Goal: Transaction & Acquisition: Subscribe to service/newsletter

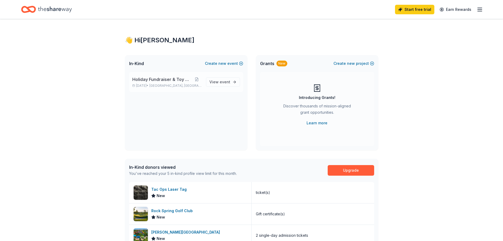
click at [165, 77] on span "Holiday Fundraiser & Toy Drive" at bounding box center [162, 79] width 60 height 6
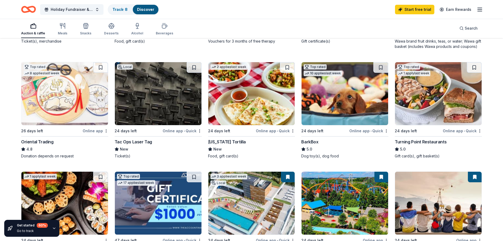
scroll to position [158, 0]
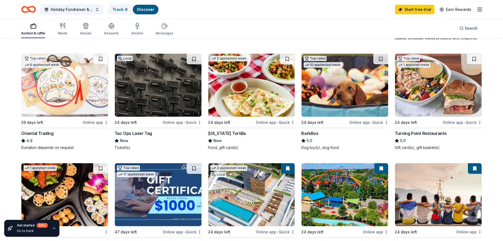
click at [348, 80] on img at bounding box center [345, 85] width 87 height 63
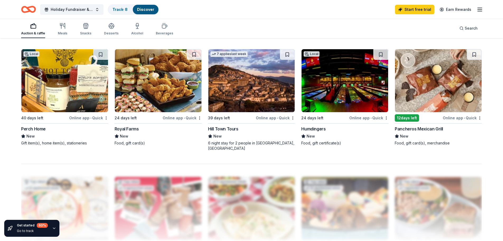
scroll to position [396, 0]
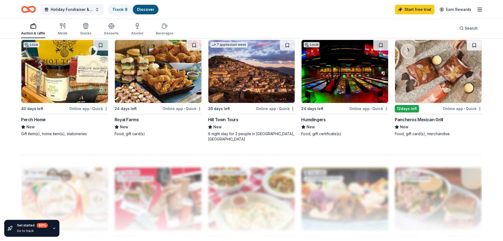
click at [55, 73] on img at bounding box center [64, 71] width 87 height 63
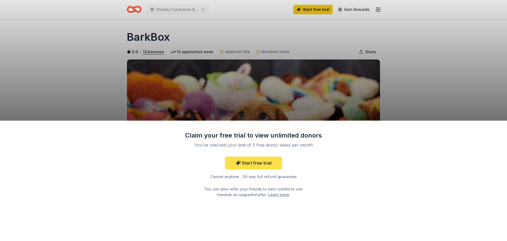
click at [258, 163] on link "Start free trial" at bounding box center [253, 162] width 57 height 13
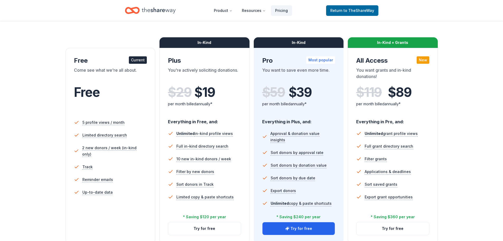
scroll to position [79, 0]
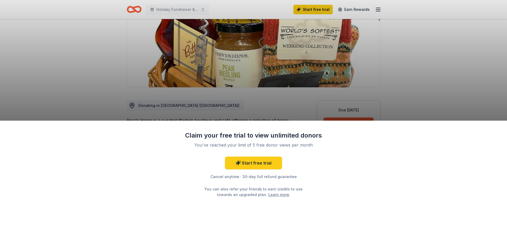
scroll to position [79, 0]
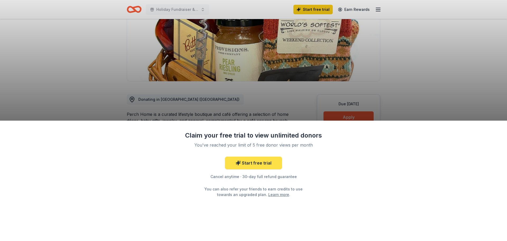
click at [261, 161] on link "Start free trial" at bounding box center [253, 162] width 57 height 13
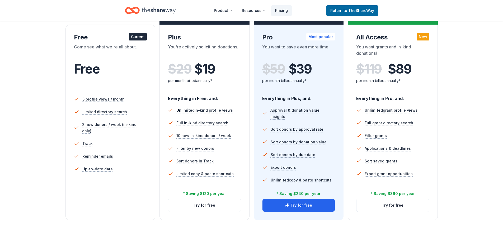
scroll to position [158, 0]
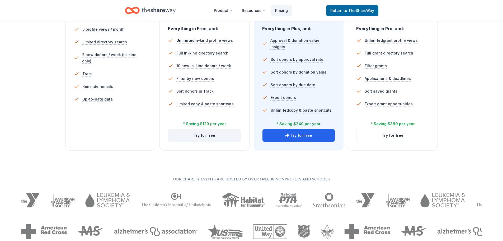
click at [211, 135] on button "Try for free" at bounding box center [204, 135] width 73 height 13
